Goal: Task Accomplishment & Management: Manage account settings

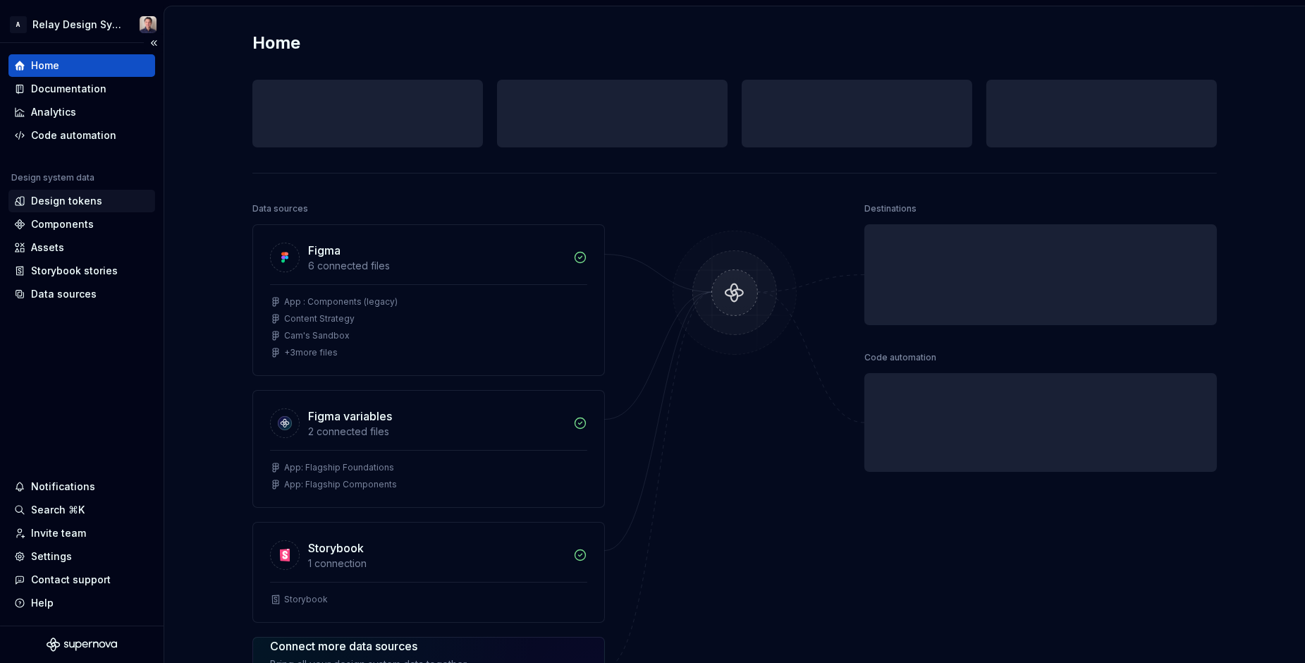
click at [79, 197] on div "Design tokens" at bounding box center [66, 201] width 71 height 14
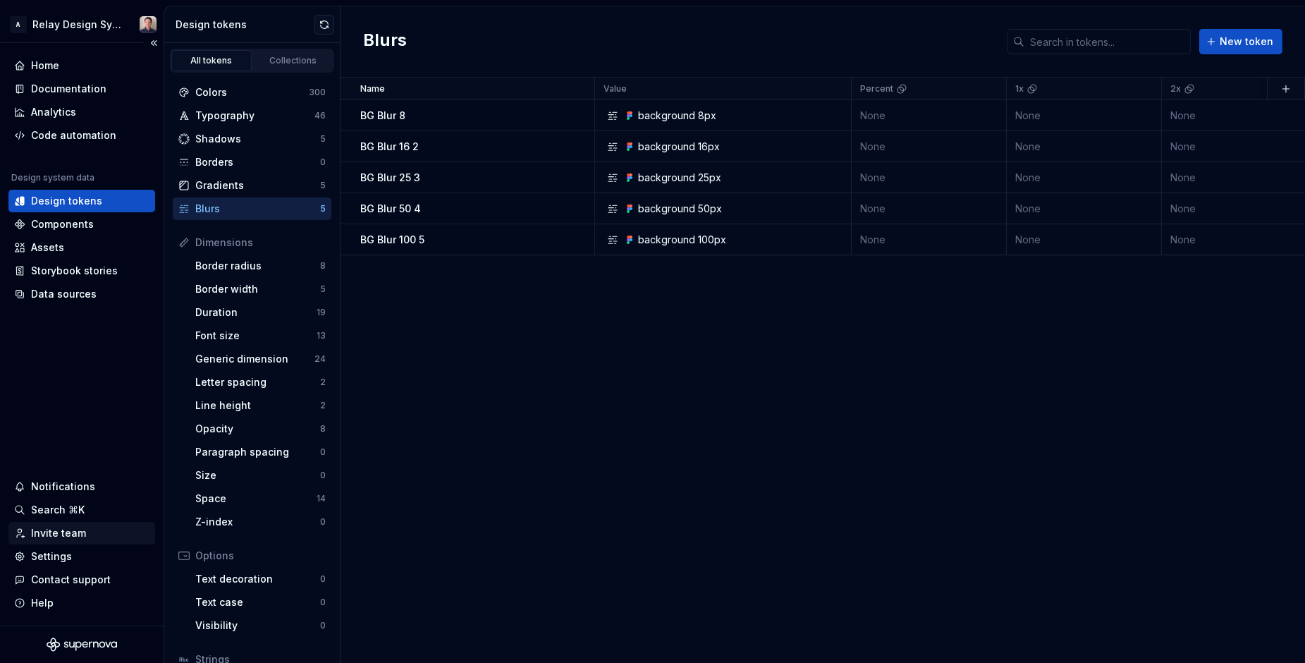
click at [66, 529] on div "Invite team" at bounding box center [58, 533] width 55 height 14
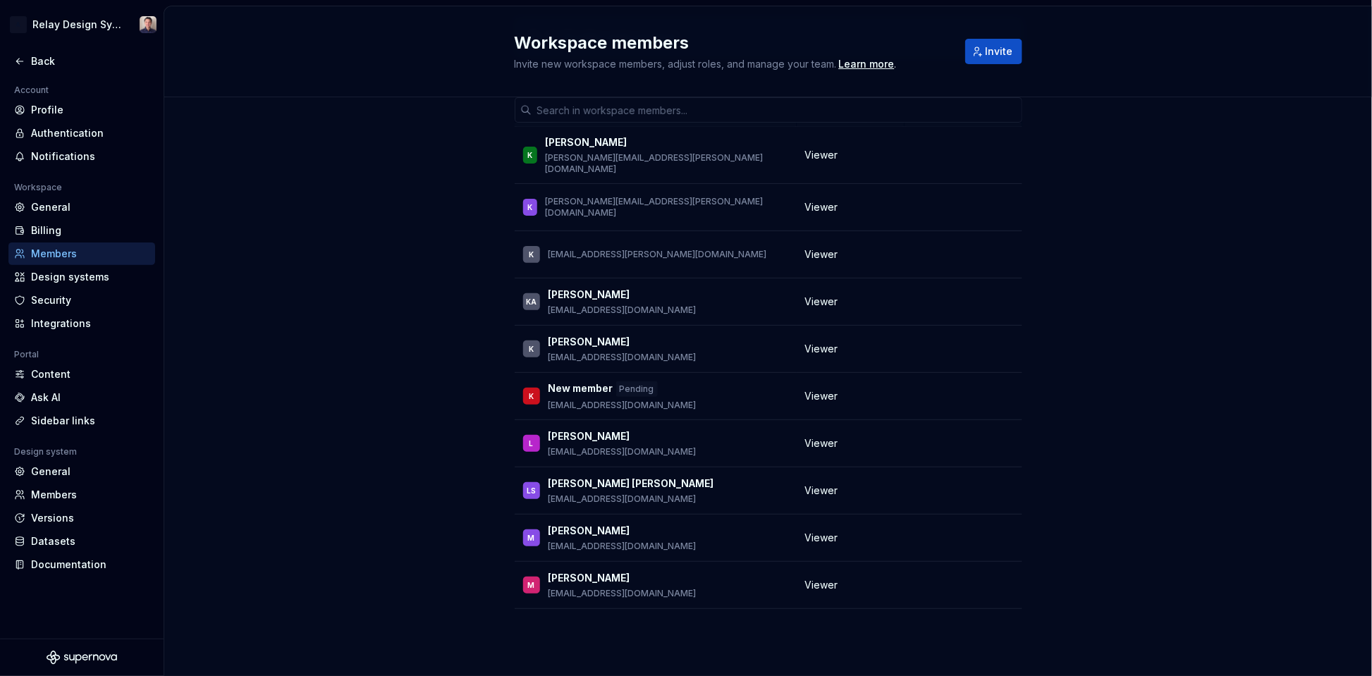
scroll to position [1159, 0]
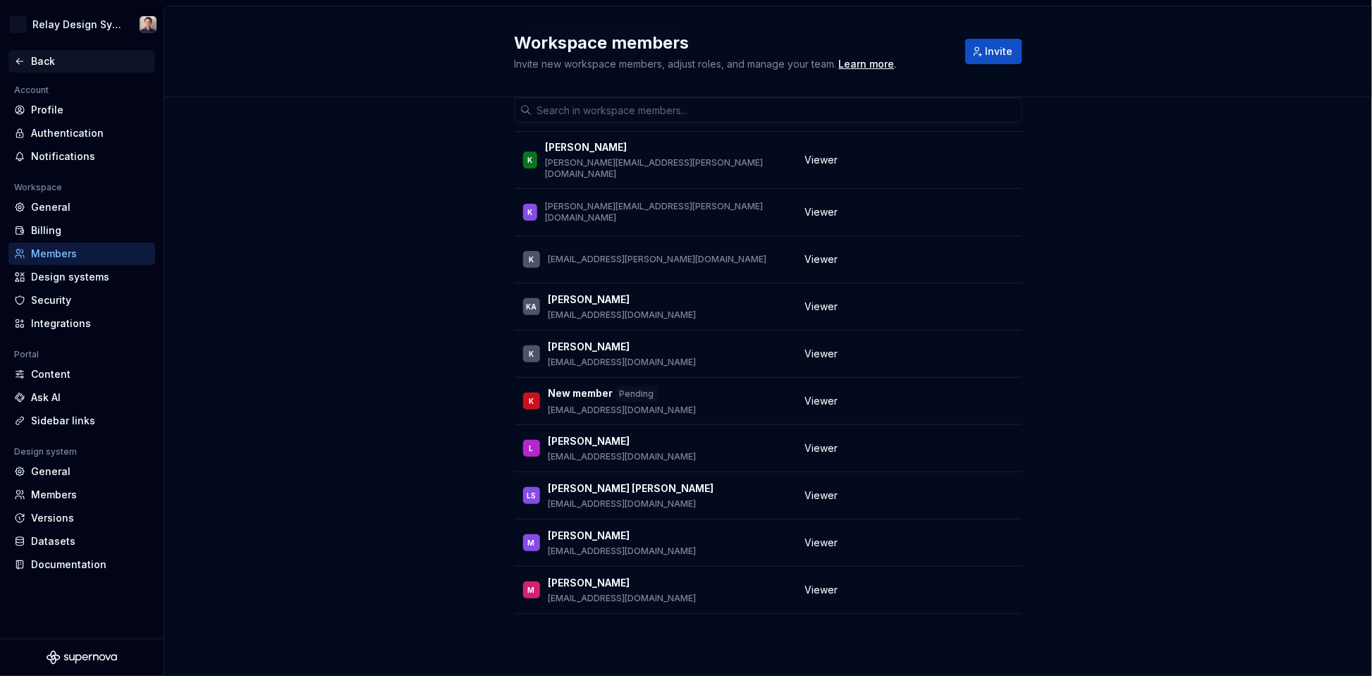
click at [35, 56] on div "Back" at bounding box center [90, 61] width 118 height 14
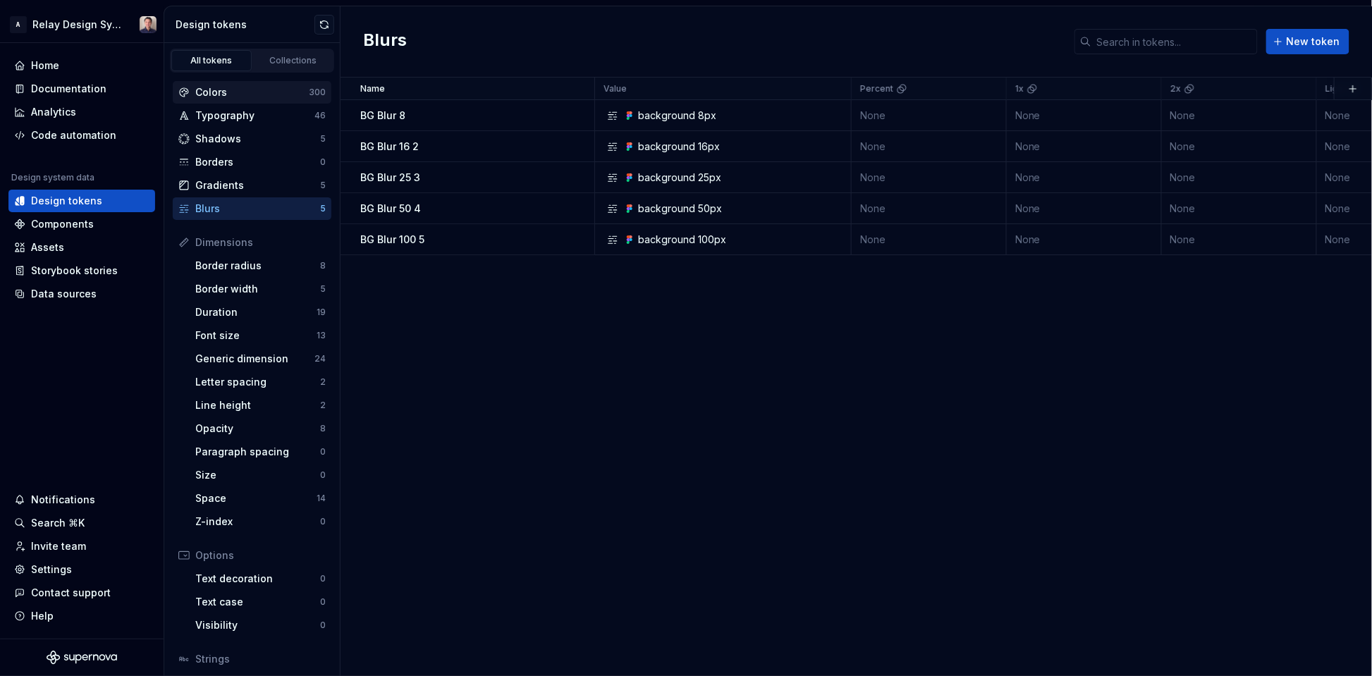
click at [218, 88] on div "Colors" at bounding box center [251, 92] width 113 height 14
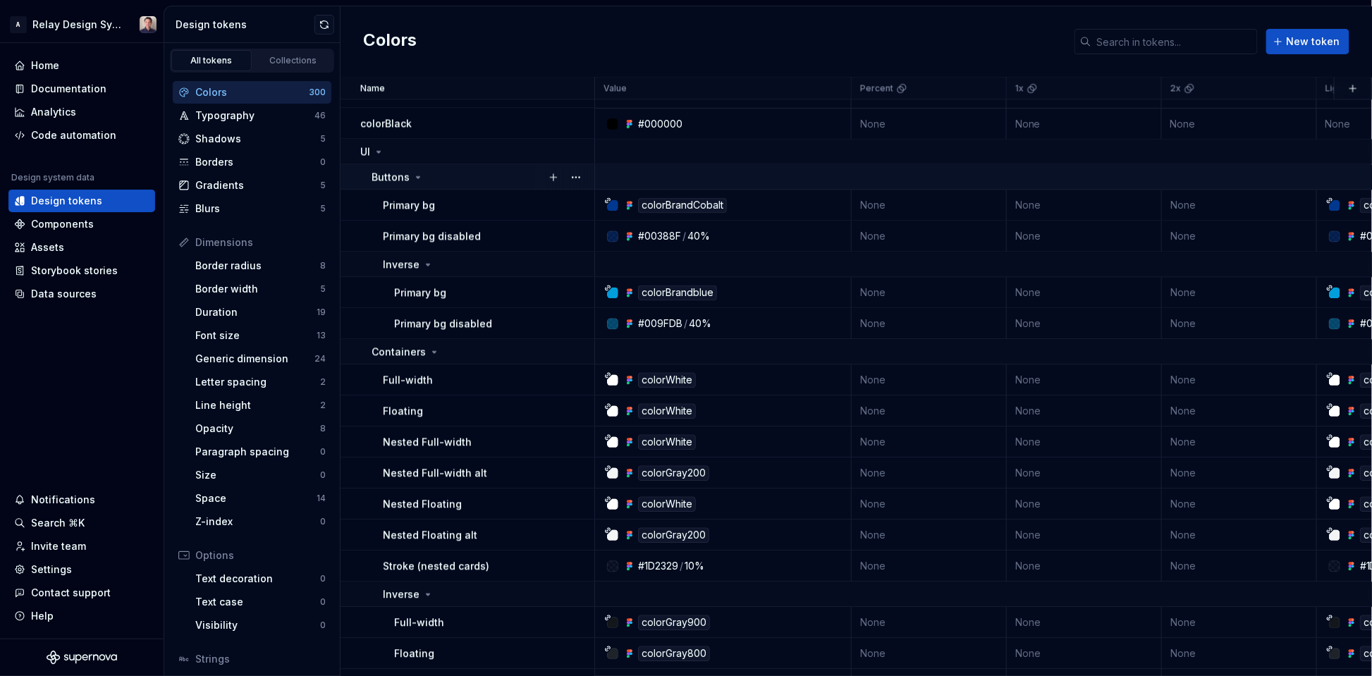
scroll to position [1025, 0]
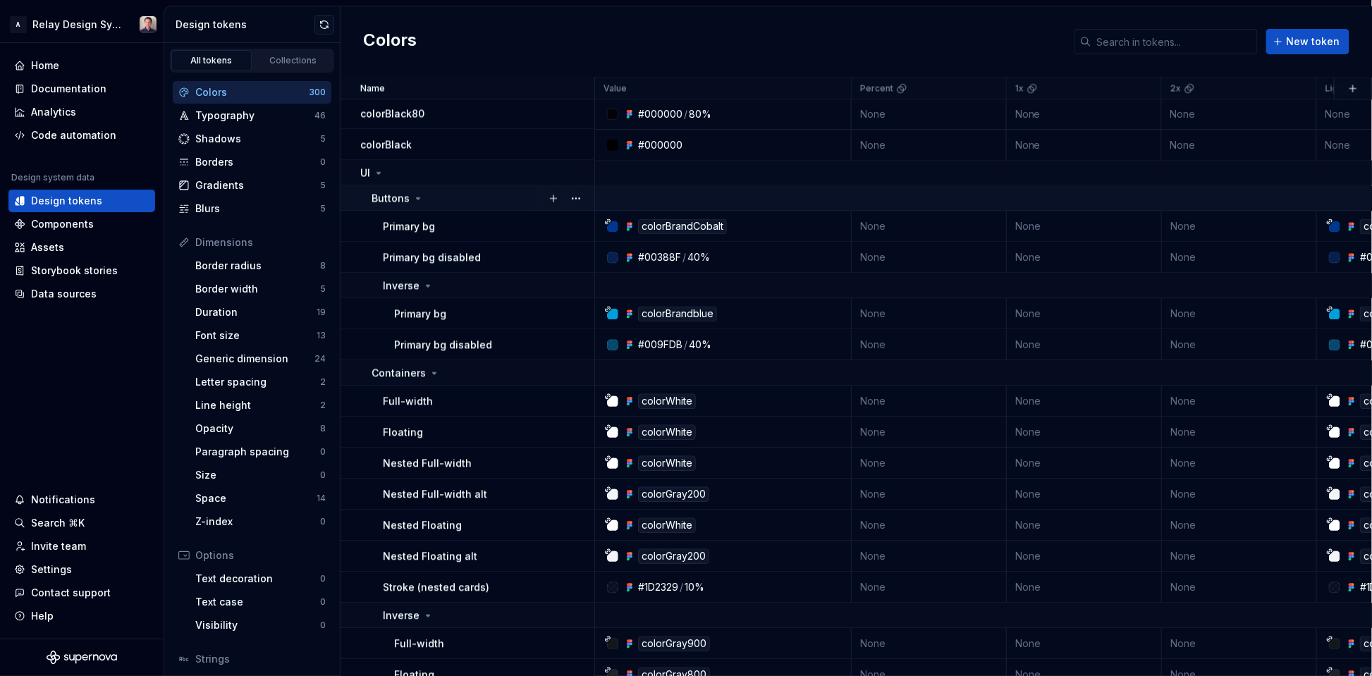
click at [417, 195] on icon at bounding box center [417, 198] width 11 height 11
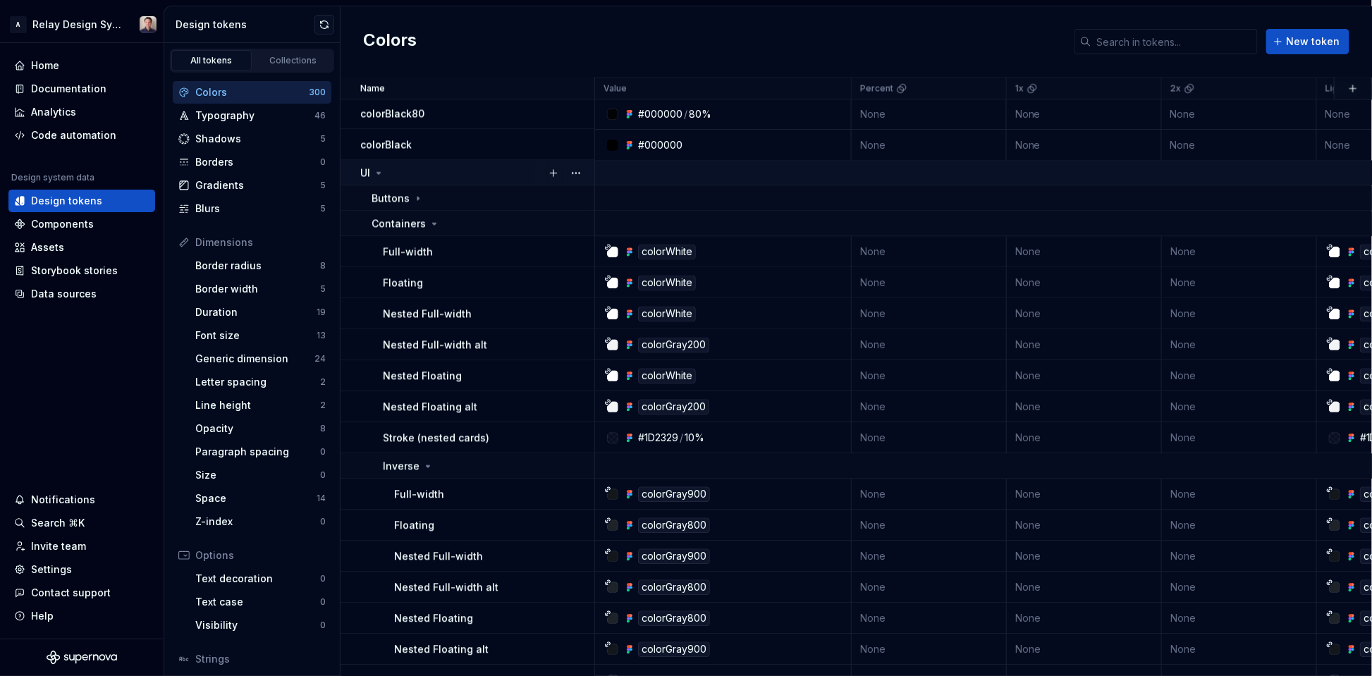
click at [382, 169] on icon at bounding box center [378, 173] width 11 height 11
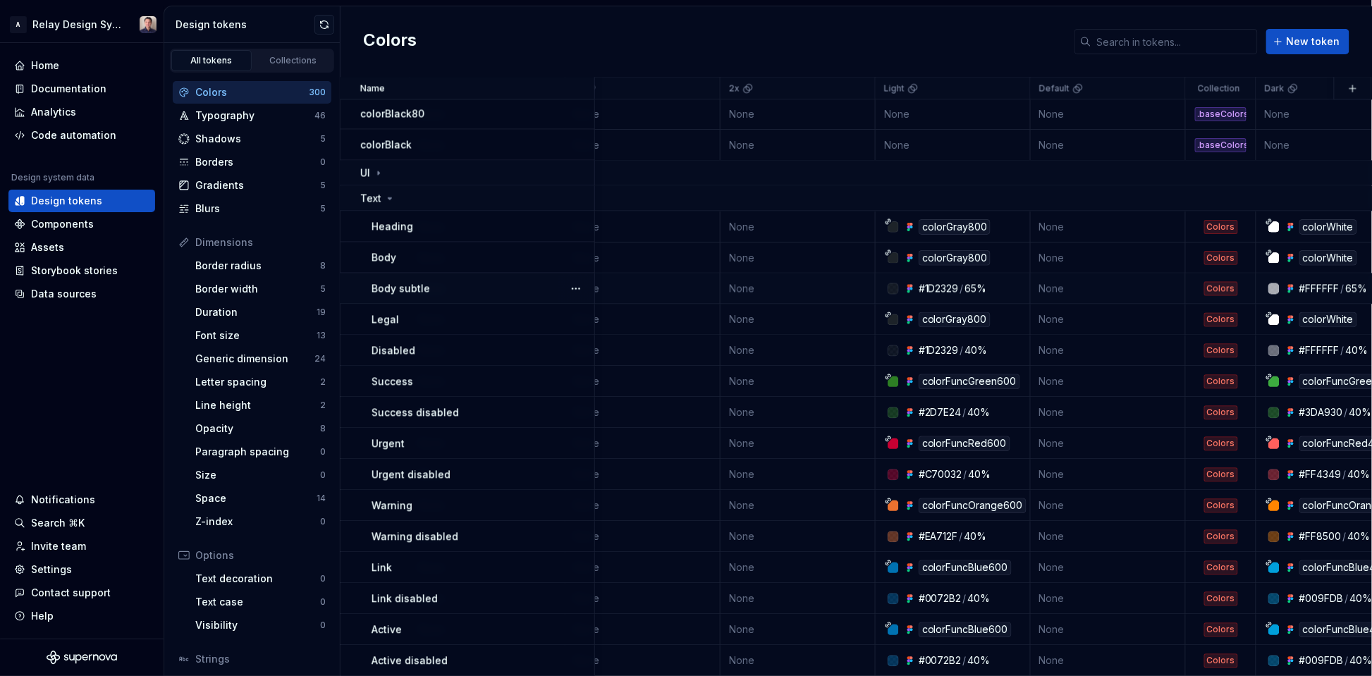
scroll to position [1025, 438]
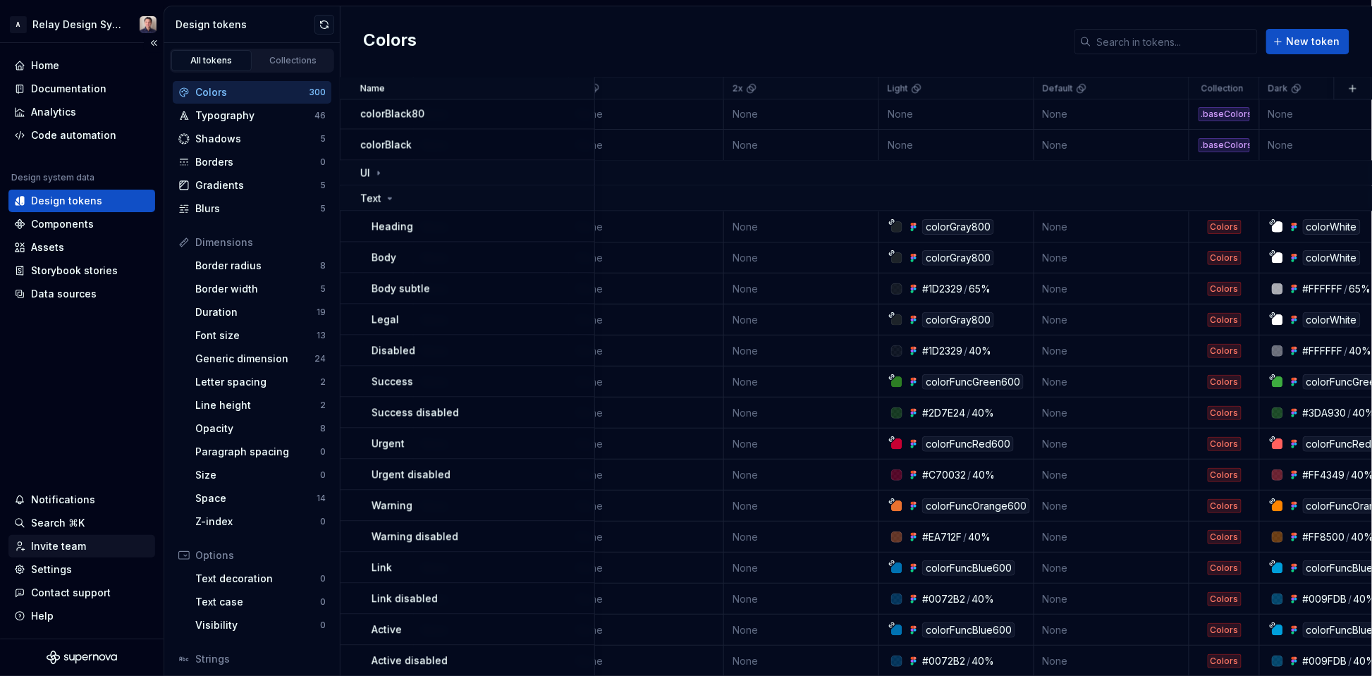
click at [70, 548] on div "Invite team" at bounding box center [58, 546] width 55 height 14
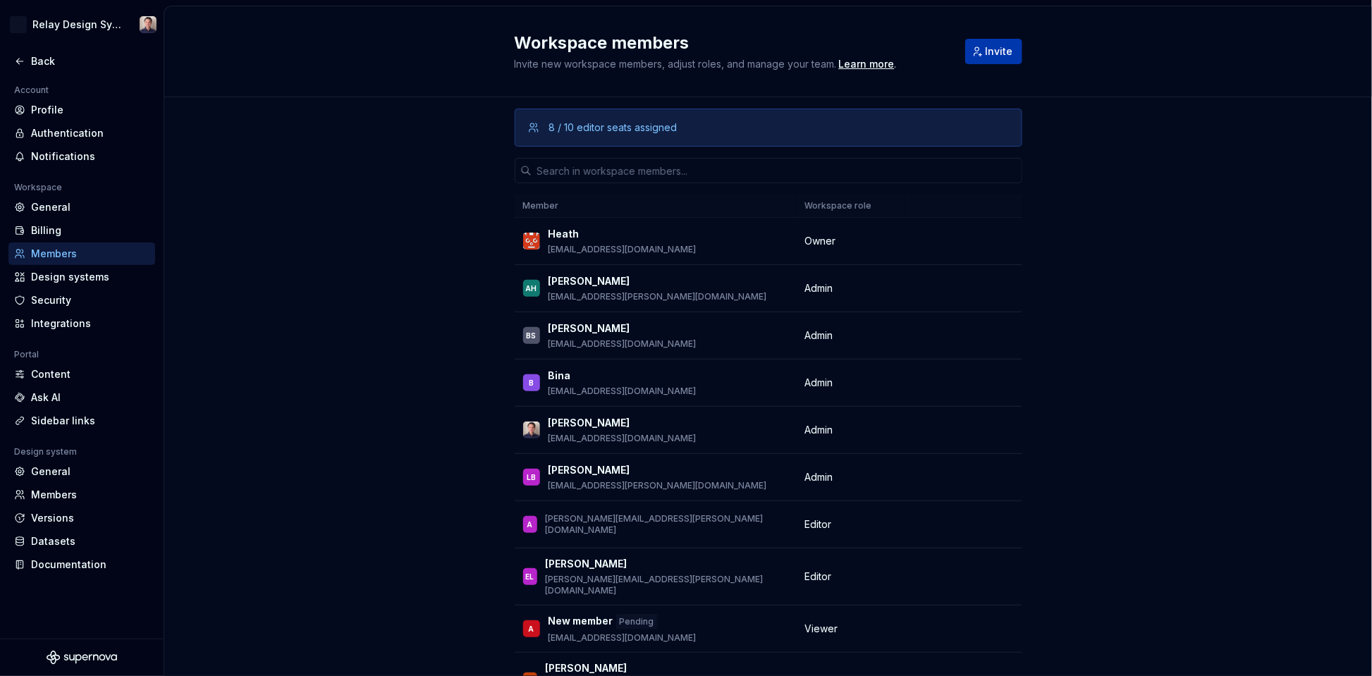
click at [1008, 52] on span "Invite" at bounding box center [998, 51] width 27 height 14
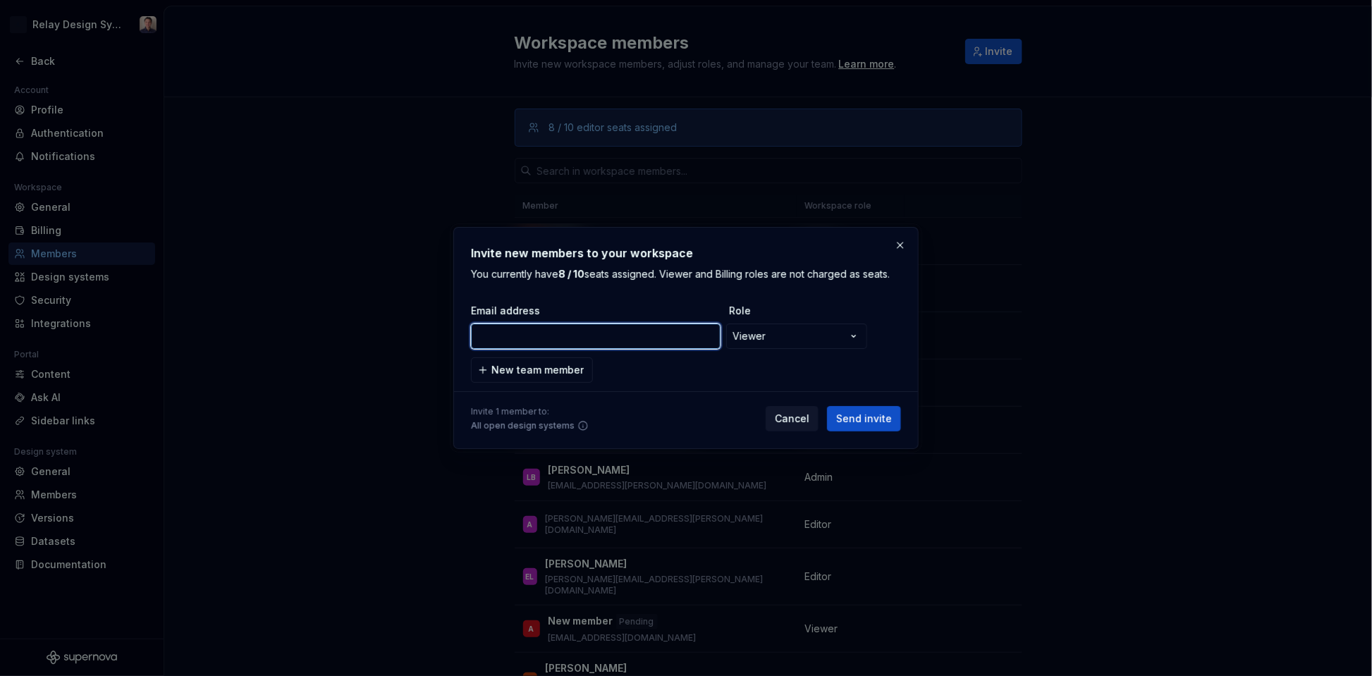
paste input "[EMAIL_ADDRESS][DOMAIN_NAME]"
type input "[EMAIL_ADDRESS][DOMAIN_NAME]"
click at [867, 421] on span "Send invite" at bounding box center [864, 419] width 56 height 14
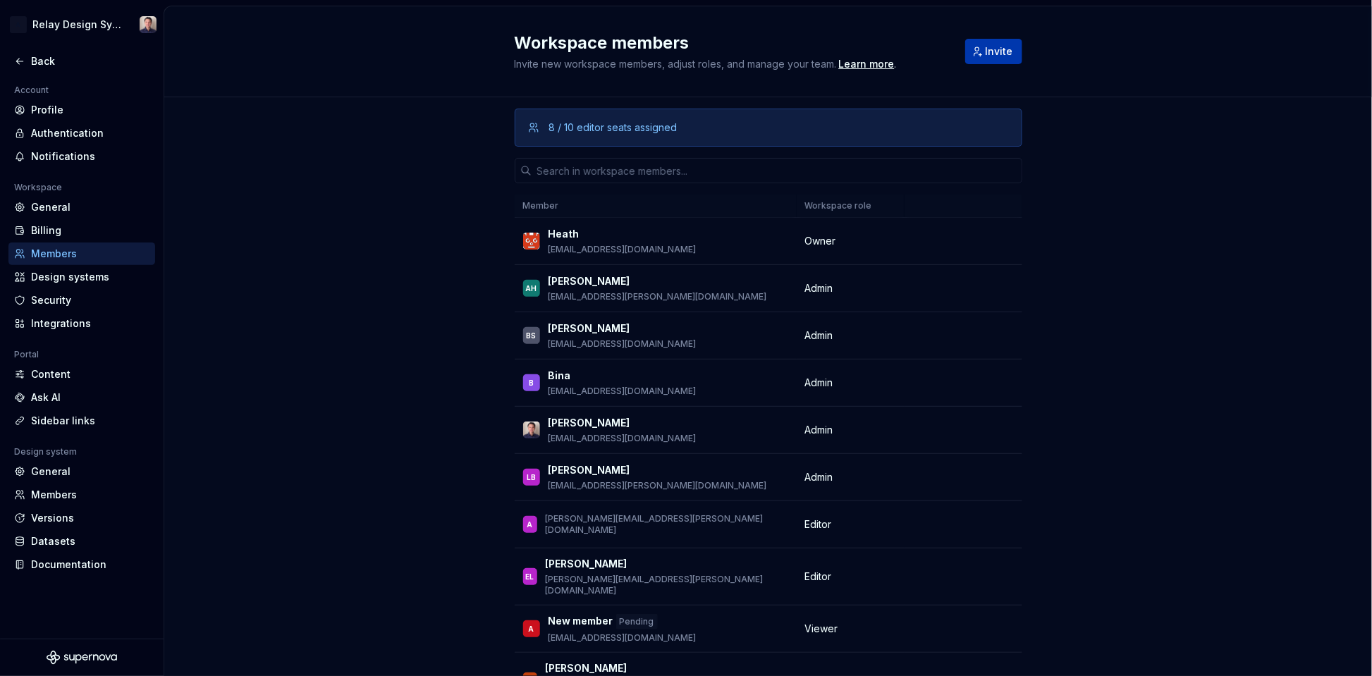
click at [991, 52] on span "Invite" at bounding box center [998, 51] width 27 height 14
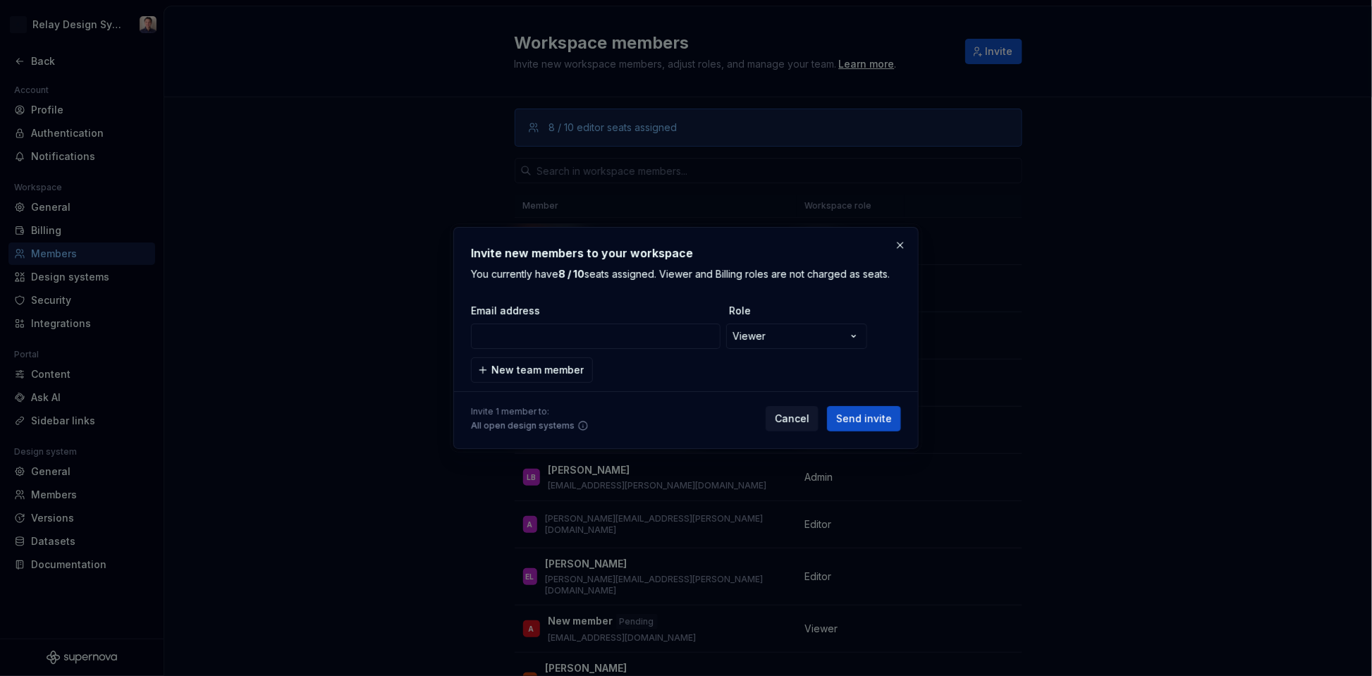
type input "[EMAIL_ADDRESS][DOMAIN_NAME]"
click at [884, 417] on span "Send invite" at bounding box center [864, 419] width 56 height 14
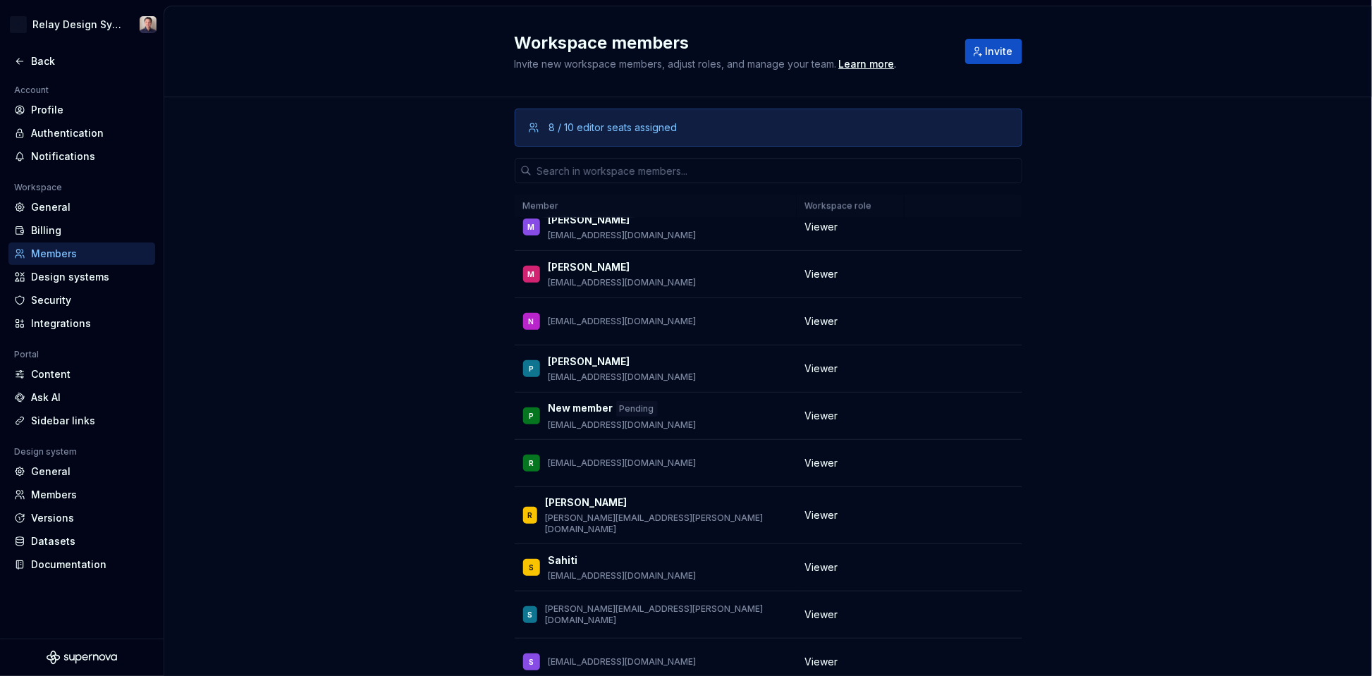
scroll to position [1625, 0]
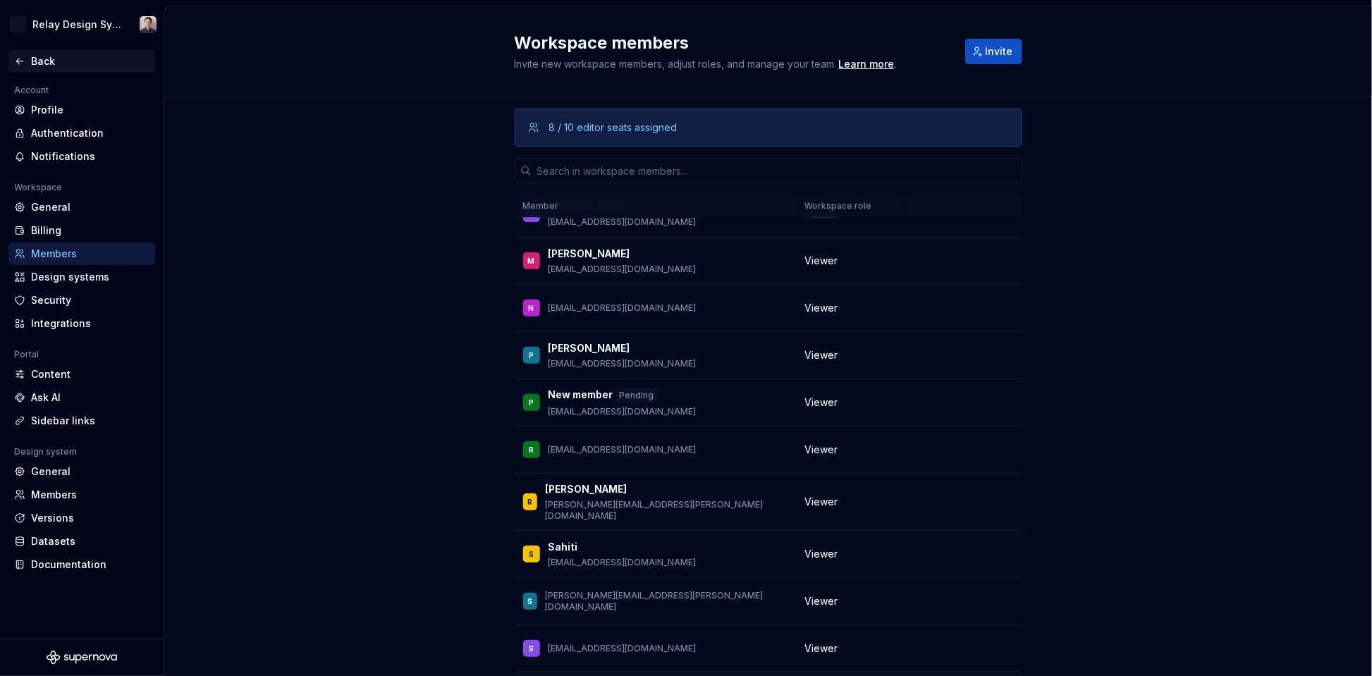
click at [44, 60] on div "Back" at bounding box center [90, 61] width 118 height 14
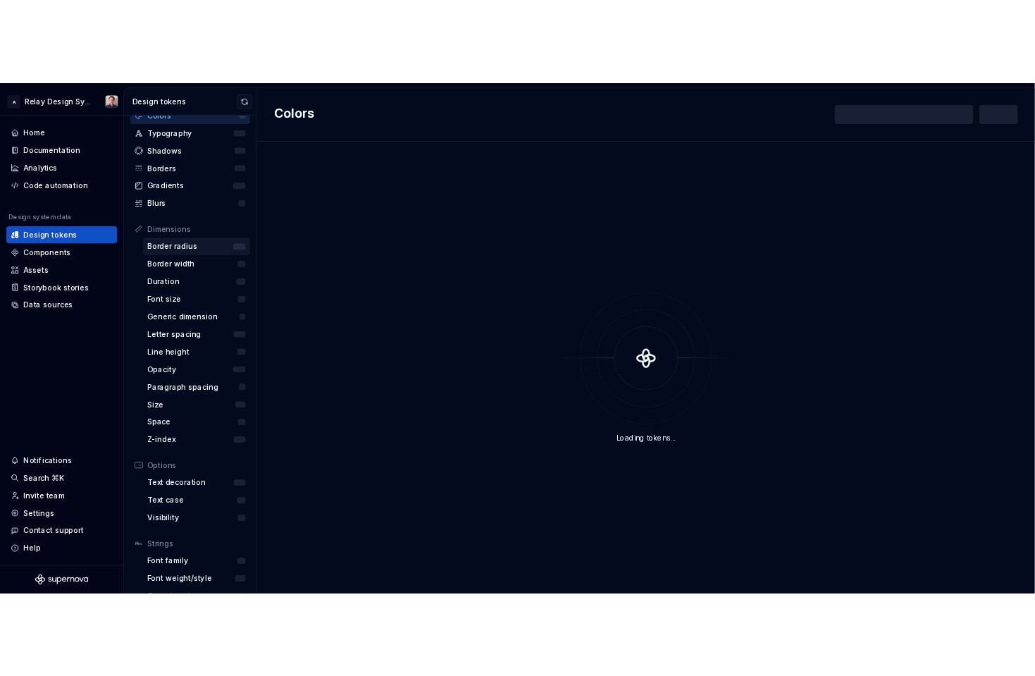
scroll to position [33, 0]
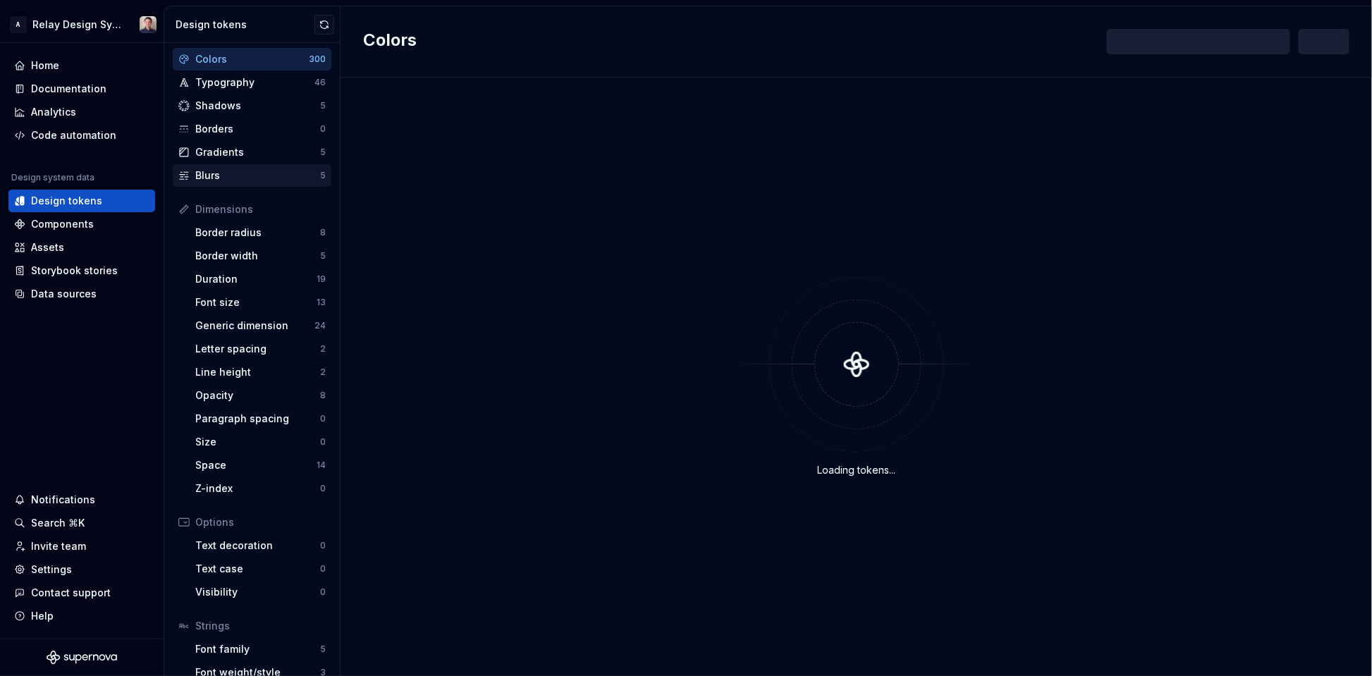
click at [212, 168] on div "Blurs" at bounding box center [257, 175] width 125 height 14
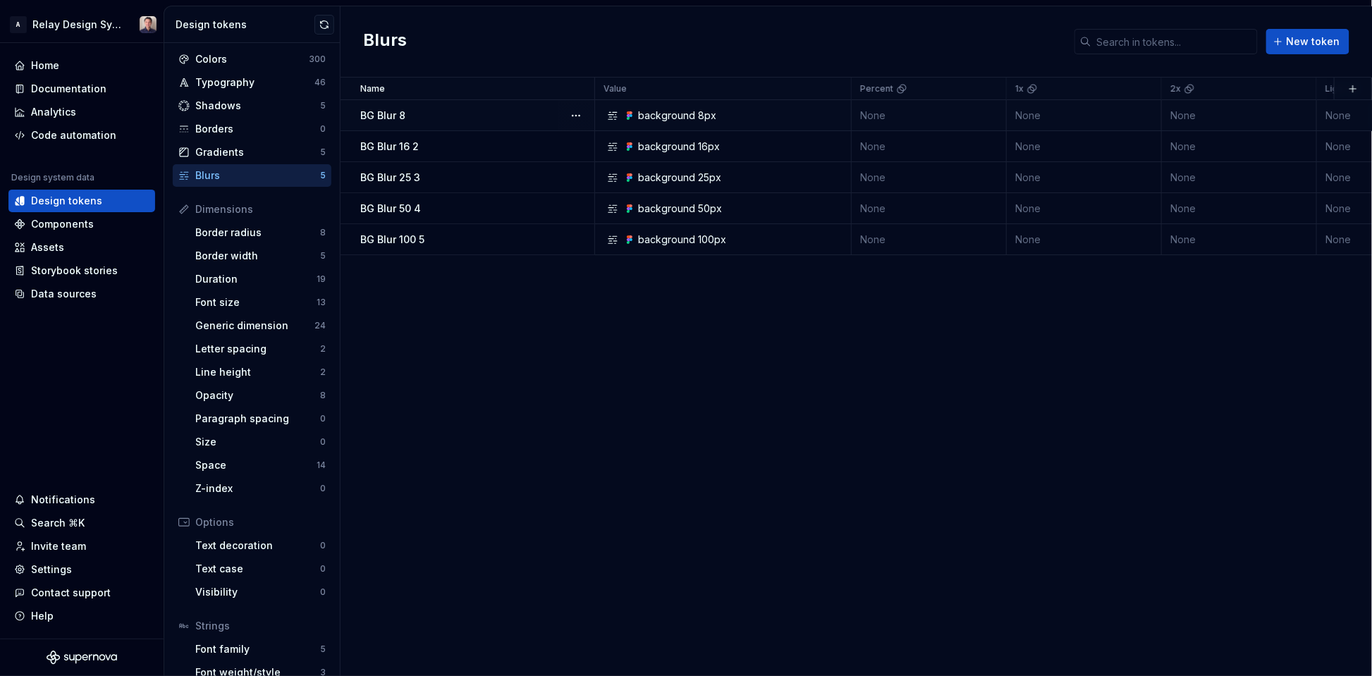
click at [719, 112] on div "background 8px" at bounding box center [727, 116] width 246 height 14
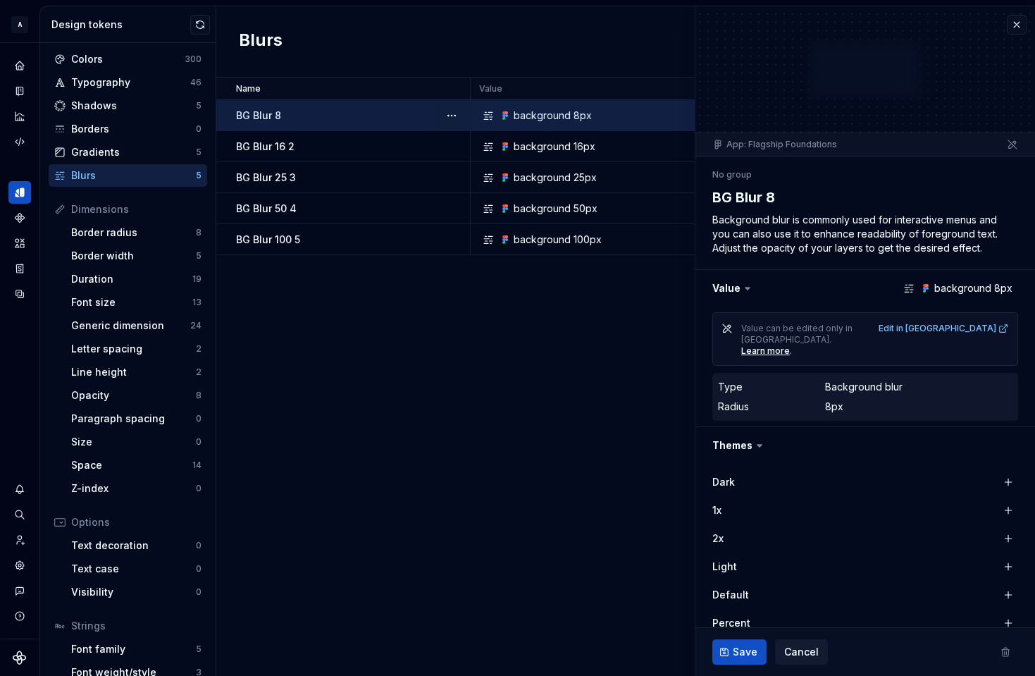
type textarea "*"
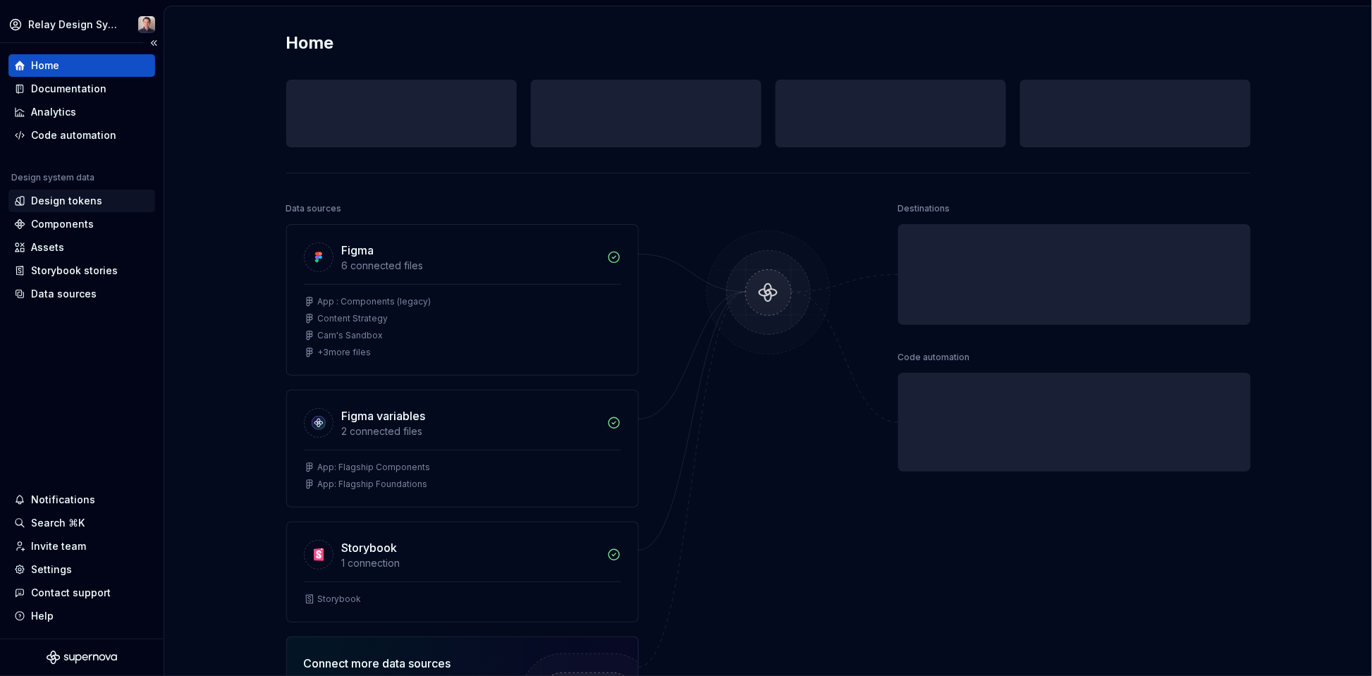
click at [61, 202] on div "Design tokens" at bounding box center [66, 201] width 71 height 14
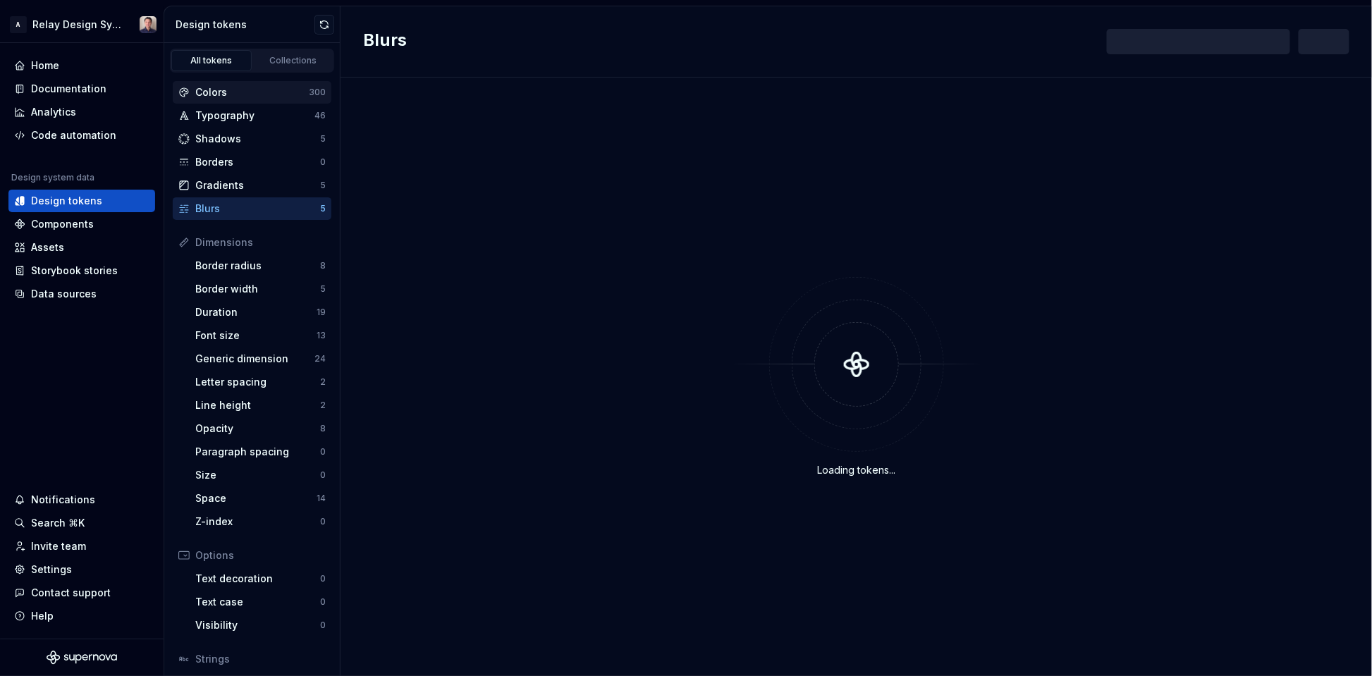
click at [226, 87] on div "Colors" at bounding box center [251, 92] width 113 height 14
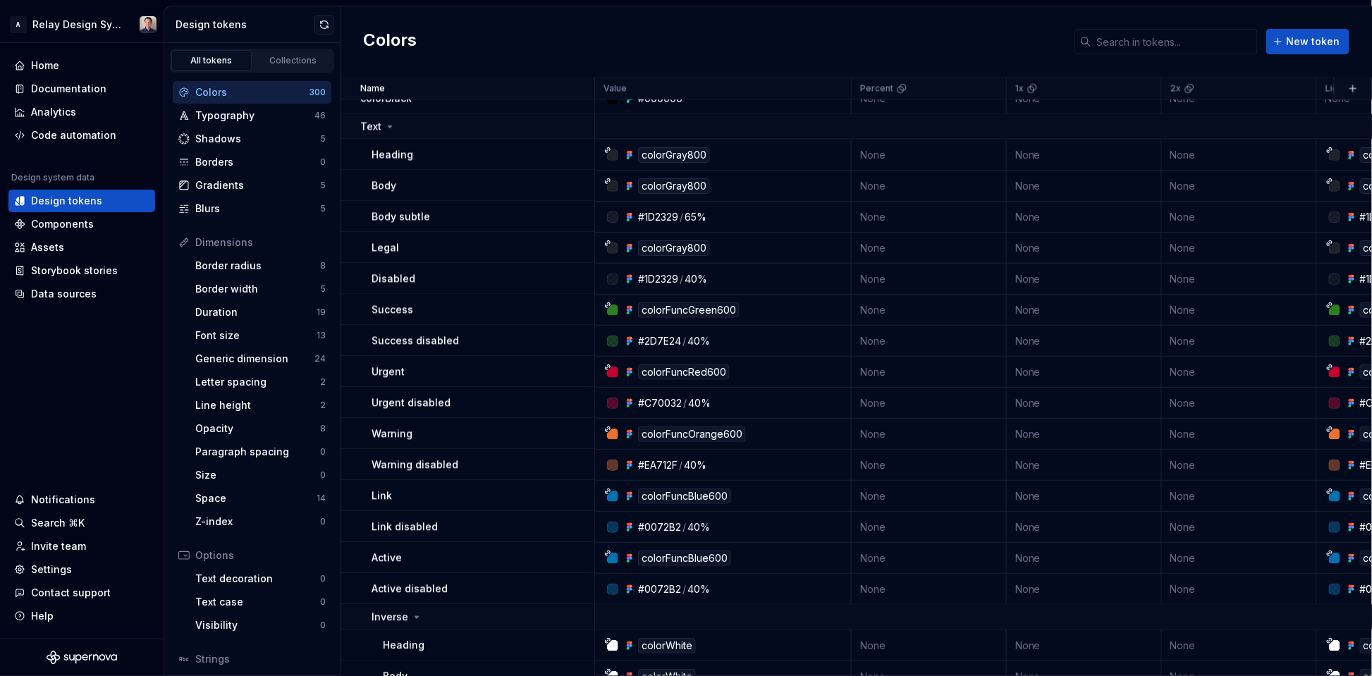
scroll to position [1077, 0]
